Goal: Register for event/course

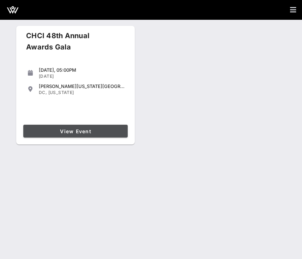
click at [91, 131] on span "View Event" at bounding box center [75, 131] width 99 height 6
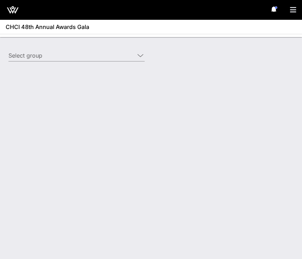
type input "Edison Electric Institute ([GEOGRAPHIC_DATA]) [[PERSON_NAME], [EMAIL_ADDRESS][D…"
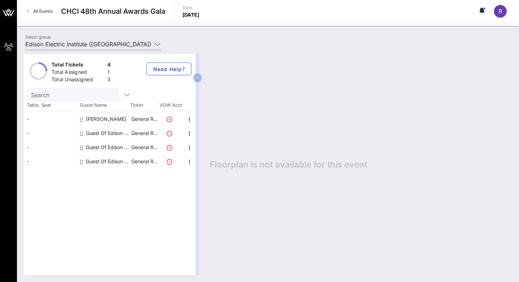
click at [95, 135] on div "Guest Of Edison Electric Institute" at bounding box center [108, 133] width 44 height 14
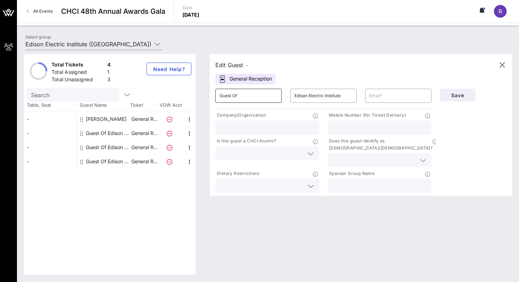
click at [257, 93] on input "Guest Of" at bounding box center [248, 95] width 58 height 11
type input "Kwame"
type input "[PERSON_NAME]"
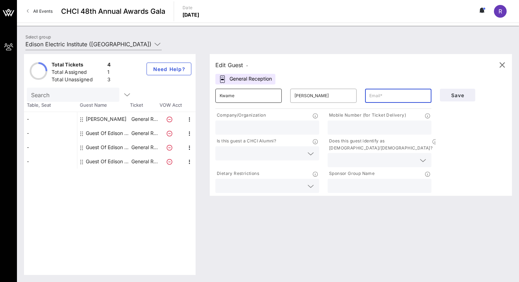
type input "K"
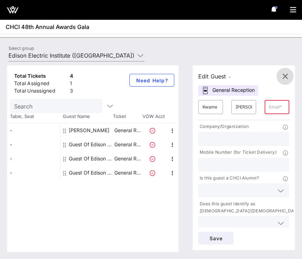
click at [286, 77] on icon "button" at bounding box center [285, 76] width 8 height 8
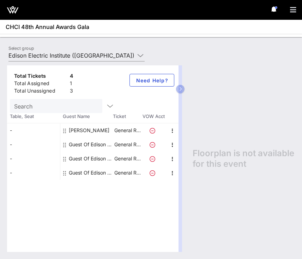
click at [79, 145] on div "Guest Of Edison Electric Institute" at bounding box center [91, 144] width 44 height 14
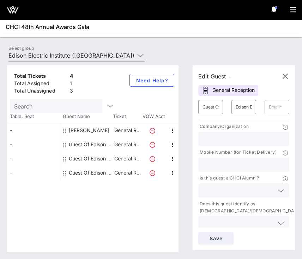
click at [85, 141] on div "Guest Of Edison Electric Institute" at bounding box center [91, 144] width 44 height 14
click at [227, 138] on input "text" at bounding box center [244, 138] width 83 height 9
click at [231, 138] on input "[PERSON_NAME]" at bounding box center [244, 138] width 83 height 9
type input "D"
click at [209, 108] on input "Guest Of" at bounding box center [211, 106] width 16 height 11
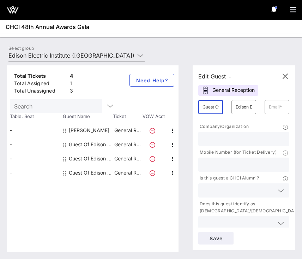
click at [209, 108] on input "Guest Of" at bounding box center [211, 106] width 16 height 11
type input "[PERSON_NAME]"
type input "B"
click at [217, 107] on input "[PERSON_NAME]" at bounding box center [211, 106] width 16 height 11
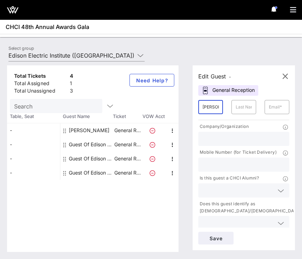
type input "[PERSON_NAME]"
click at [175, 34] on div at bounding box center [151, 35] width 302 height 3
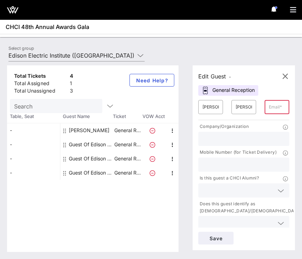
click at [269, 105] on div "​" at bounding box center [277, 107] width 25 height 14
click at [276, 103] on input "text" at bounding box center [277, 106] width 16 height 11
click at [269, 90] on div "Edit Guest - General Reception ​ [PERSON_NAME] ​ [PERSON_NAME] ​ Company/Organi…" at bounding box center [244, 157] width 102 height 185
click at [271, 104] on input "text" at bounding box center [277, 106] width 16 height 11
type input "d"
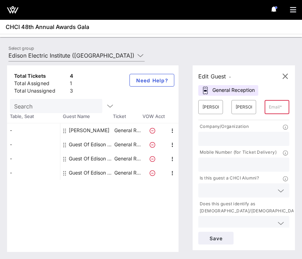
click at [271, 104] on input "text" at bounding box center [277, 106] width 16 height 11
paste input "[EMAIL_ADDRESS][DOMAIN_NAME]"
type input "[EMAIL_ADDRESS][DOMAIN_NAME]"
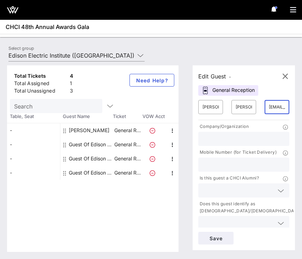
click at [209, 141] on input "text" at bounding box center [244, 138] width 83 height 9
type input "Senior Manager, External Affairs"
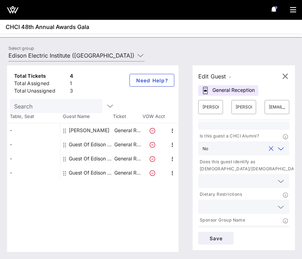
scroll to position [43, 0]
click at [252, 180] on input "text" at bounding box center [238, 179] width 71 height 9
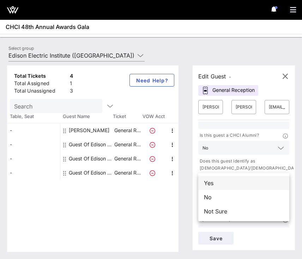
click at [254, 179] on div "Yes" at bounding box center [243, 183] width 91 height 14
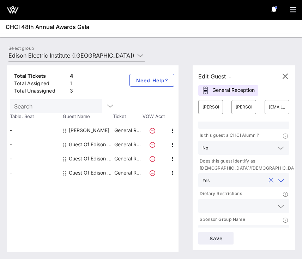
scroll to position [55, 0]
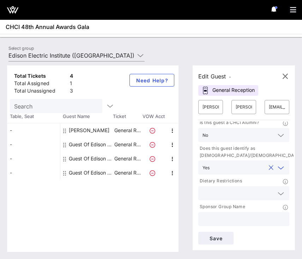
click at [237, 216] on input "text" at bounding box center [244, 218] width 83 height 9
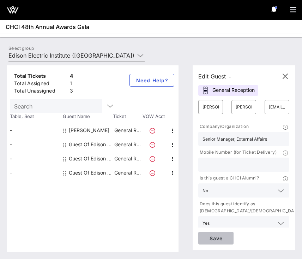
click at [222, 235] on span "Save" at bounding box center [216, 238] width 24 height 6
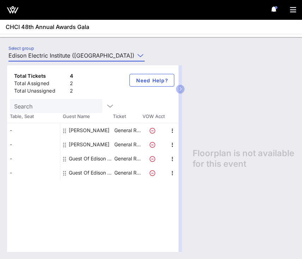
click at [88, 56] on input "Edison Electric Institute ([GEOGRAPHIC_DATA]) [[PERSON_NAME], [EMAIL_ADDRESS][D…" at bounding box center [71, 55] width 126 height 11
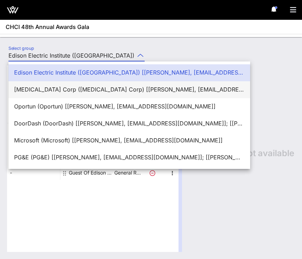
click at [79, 87] on div "[MEDICAL_DATA] Corp ([MEDICAL_DATA] Corp) [[PERSON_NAME], [EMAIL_ADDRESS][DOMAI…" at bounding box center [129, 89] width 230 height 7
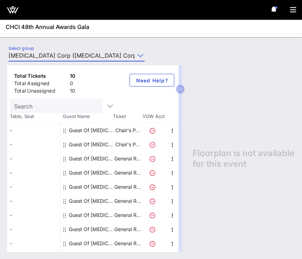
click at [83, 60] on div "Total Tickets 10 Total Assigned 0 Total Unassigned 10 Need Help? Search Table, …" at bounding box center [151, 158] width 302 height 200
click at [83, 57] on input "[MEDICAL_DATA] Corp ([MEDICAL_DATA] Corp) [[PERSON_NAME], [EMAIL_ADDRESS][DOMAI…" at bounding box center [71, 55] width 126 height 11
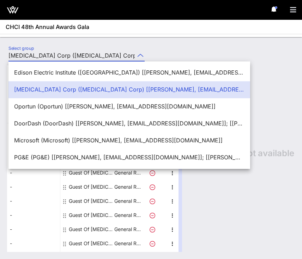
click at [73, 55] on input "[MEDICAL_DATA] Corp ([MEDICAL_DATA] Corp) [[PERSON_NAME], [EMAIL_ADDRESS][DOMAI…" at bounding box center [71, 55] width 126 height 11
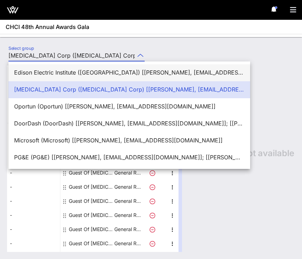
click at [71, 69] on div "Edison Electric Institute ([GEOGRAPHIC_DATA]) [[PERSON_NAME], [EMAIL_ADDRESS][D…" at bounding box center [129, 72] width 230 height 7
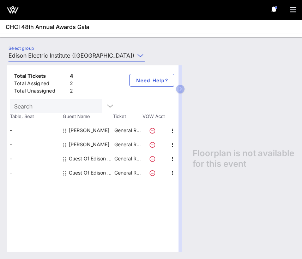
click at [71, 58] on input "Edison Electric Institute ([GEOGRAPHIC_DATA]) [[PERSON_NAME], [EMAIL_ADDRESS][D…" at bounding box center [71, 55] width 126 height 11
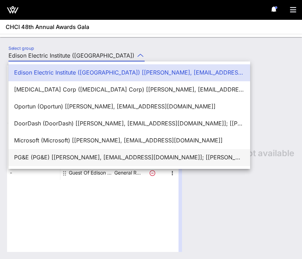
scroll to position [17, 0]
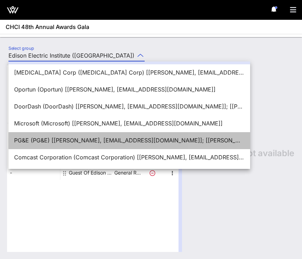
click at [58, 143] on div "PG&E (PG&E) [[PERSON_NAME], [EMAIL_ADDRESS][DOMAIN_NAME]]; [[PERSON_NAME], [PER…" at bounding box center [129, 140] width 230 height 7
type input "PG&E (PG&E) [[PERSON_NAME], [EMAIL_ADDRESS][DOMAIN_NAME]]; [[PERSON_NAME], [PER…"
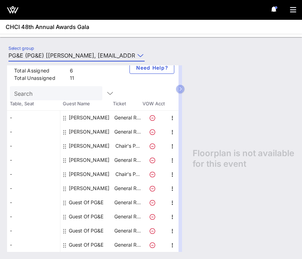
scroll to position [0, 0]
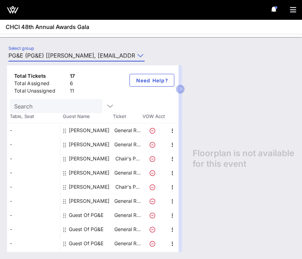
click at [93, 133] on div "[PERSON_NAME]" at bounding box center [89, 130] width 41 height 14
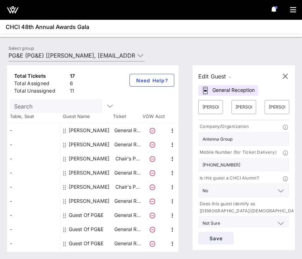
click at [90, 154] on div "[PERSON_NAME]" at bounding box center [89, 158] width 41 height 14
type input "[PERSON_NAME]"
type input "[PERSON_NAME][EMAIL_ADDRESS][PERSON_NAME][DOMAIN_NAME]"
type input "PG&E"
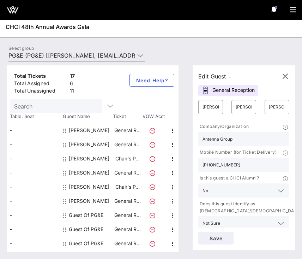
type input "[PHONE_NUMBER]"
click at [88, 140] on div "[PERSON_NAME]" at bounding box center [89, 144] width 41 height 14
type input "[PERSON_NAME]"
type input "[EMAIL_ADDRESS][DOMAIN_NAME]"
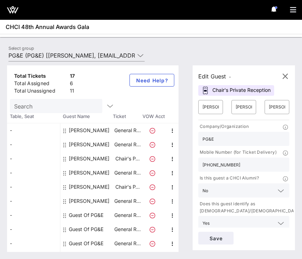
type input "D&P Creative Strategies"
type input "[PHONE_NUMBER]"
click at [85, 152] on div "[PERSON_NAME]" at bounding box center [89, 158] width 41 height 14
type input "[PERSON_NAME]"
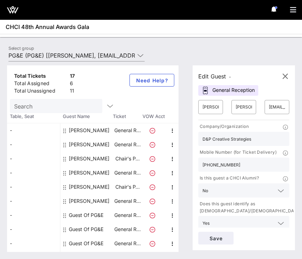
type input "[PERSON_NAME][EMAIL_ADDRESS][PERSON_NAME][DOMAIN_NAME]"
type input "PG&E"
type input "[PHONE_NUMBER]"
click at [84, 160] on div "[PERSON_NAME]" at bounding box center [89, 158] width 41 height 14
click at [81, 171] on div "[PERSON_NAME]" at bounding box center [89, 172] width 41 height 14
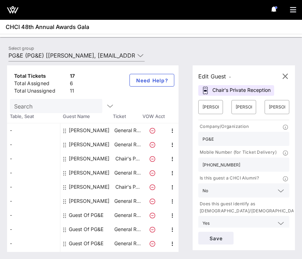
type input "[PERSON_NAME]"
type input "[EMAIL_ADDRESS][DOMAIN_NAME]"
type input "D&P Creative Strategies"
type input "[PHONE_NUMBER]"
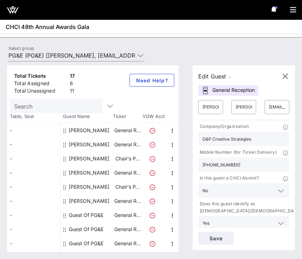
click at [80, 180] on div "[PERSON_NAME]" at bounding box center [89, 187] width 41 height 14
type input "[PERSON_NAME]"
type input "[EMAIL_ADDRESS][DOMAIN_NAME]"
type input "[PHONE_NUMBER]"
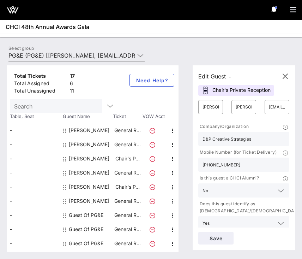
click at [77, 197] on div "[PERSON_NAME]" at bounding box center [89, 201] width 41 height 14
type input "[PERSON_NAME]"
type input "[PERSON_NAME][EMAIL_ADDRESS][PERSON_NAME][DOMAIN_NAME]"
click at [77, 217] on div "Guest Of PG&E" at bounding box center [86, 215] width 35 height 14
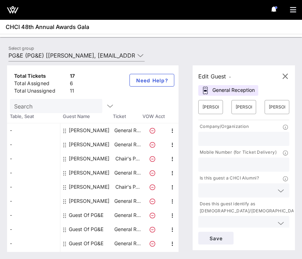
type input "Guest Of"
type input "PG&E"
